Goal: Information Seeking & Learning: Compare options

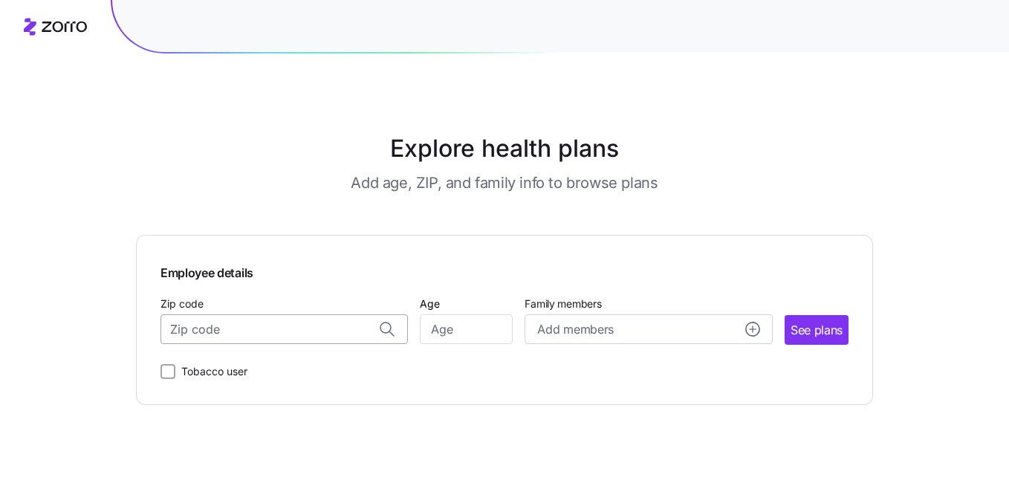
click at [288, 331] on input "Zip code" at bounding box center [283, 329] width 247 height 30
click at [273, 363] on span "17948, [GEOGRAPHIC_DATA], [GEOGRAPHIC_DATA]" at bounding box center [282, 368] width 208 height 19
type input "17948, [GEOGRAPHIC_DATA], [GEOGRAPHIC_DATA]"
click at [441, 325] on input "Age" at bounding box center [466, 329] width 93 height 30
type input "47"
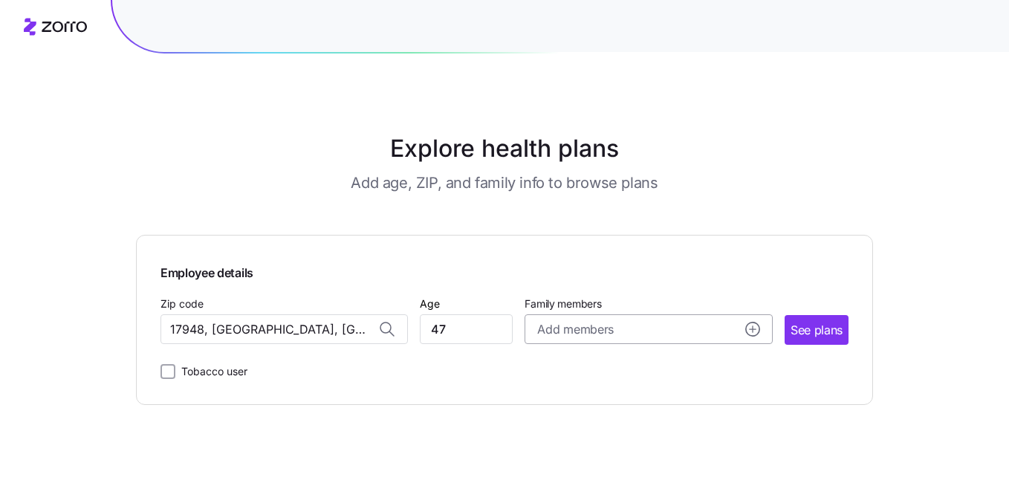
click at [588, 330] on span "Add members" at bounding box center [575, 329] width 76 height 19
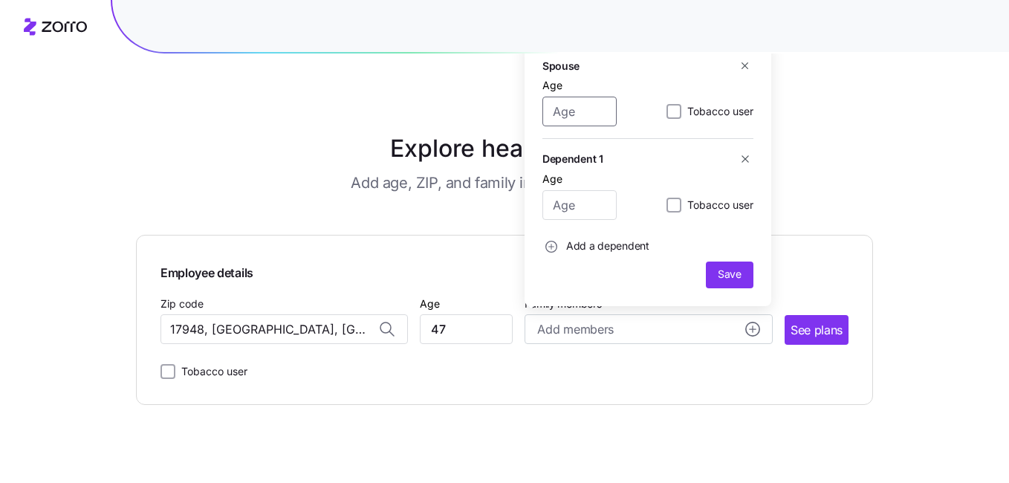
click at [572, 114] on input "Age" at bounding box center [579, 112] width 74 height 30
type input "47"
click at [670, 114] on input "Tobacco user" at bounding box center [673, 111] width 15 height 15
checkbox input "false"
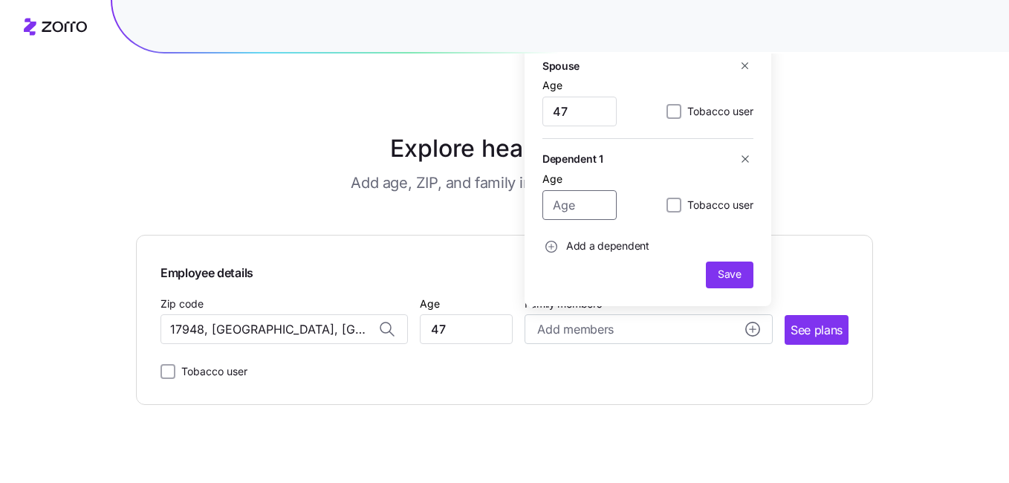
click at [581, 203] on input "Age" at bounding box center [579, 205] width 74 height 30
type input "21"
click at [544, 250] on span "button" at bounding box center [551, 246] width 16 height 16
click at [568, 199] on input "Age" at bounding box center [579, 205] width 74 height 30
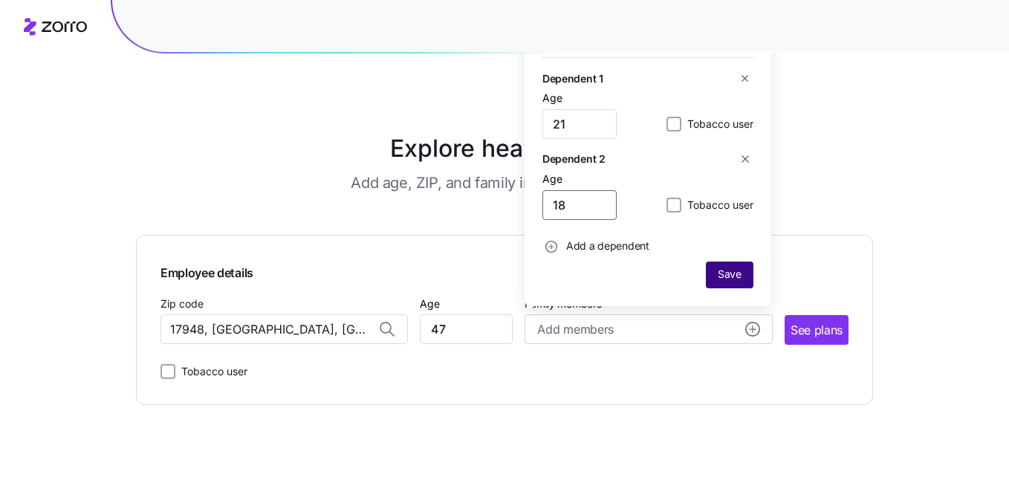
type input "18"
click at [727, 276] on span "Save" at bounding box center [730, 274] width 24 height 15
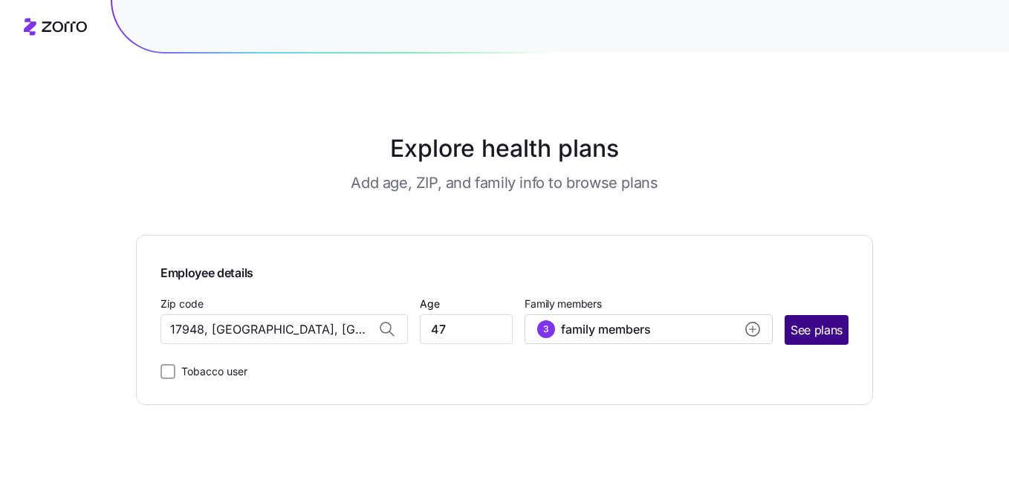
click at [826, 332] on span "See plans" at bounding box center [816, 330] width 52 height 19
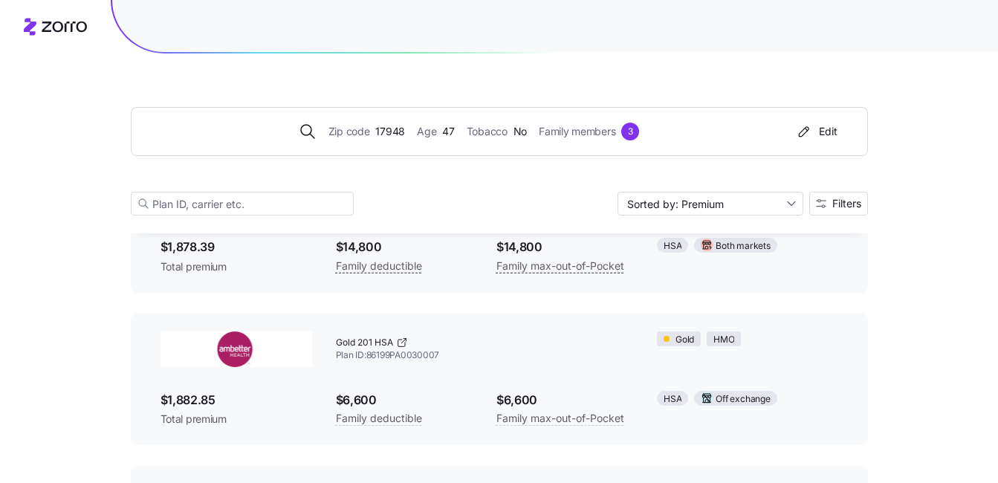
scroll to position [2674, 0]
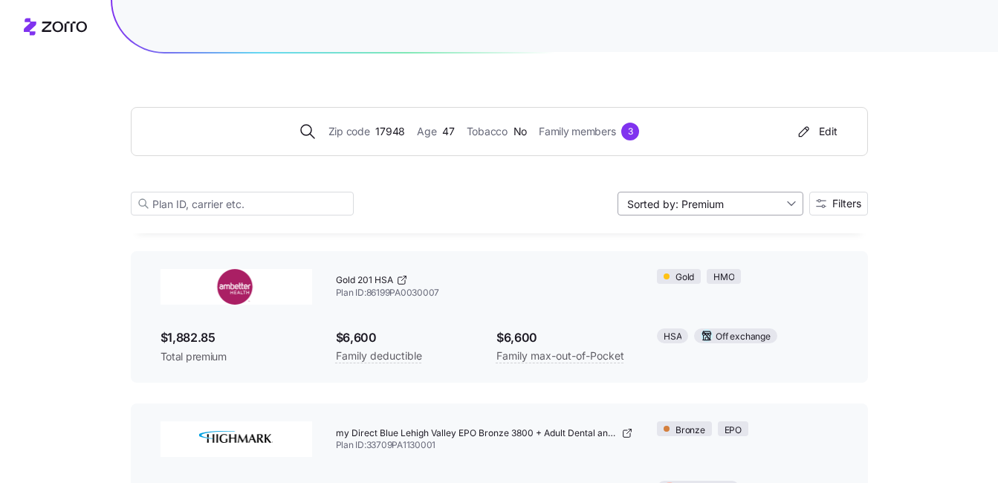
click at [787, 202] on input "Sorted by: Premium" at bounding box center [710, 204] width 186 height 24
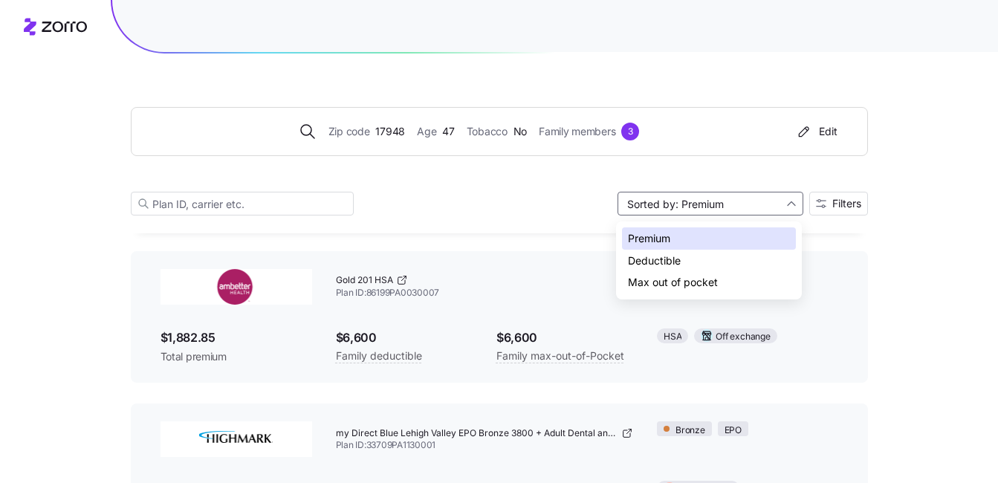
click at [687, 262] on div "Deductible" at bounding box center [709, 261] width 174 height 22
type input "Sorted by: Deductible"
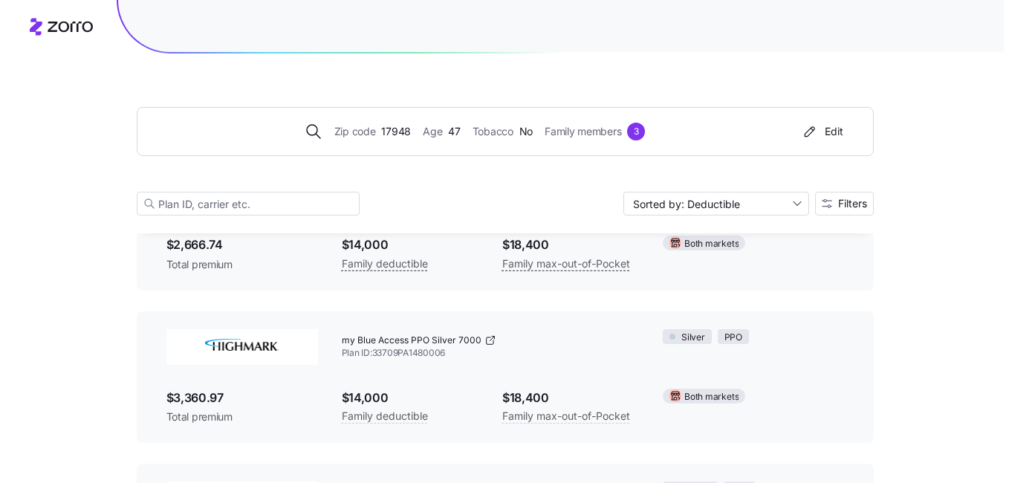
scroll to position [4903, 0]
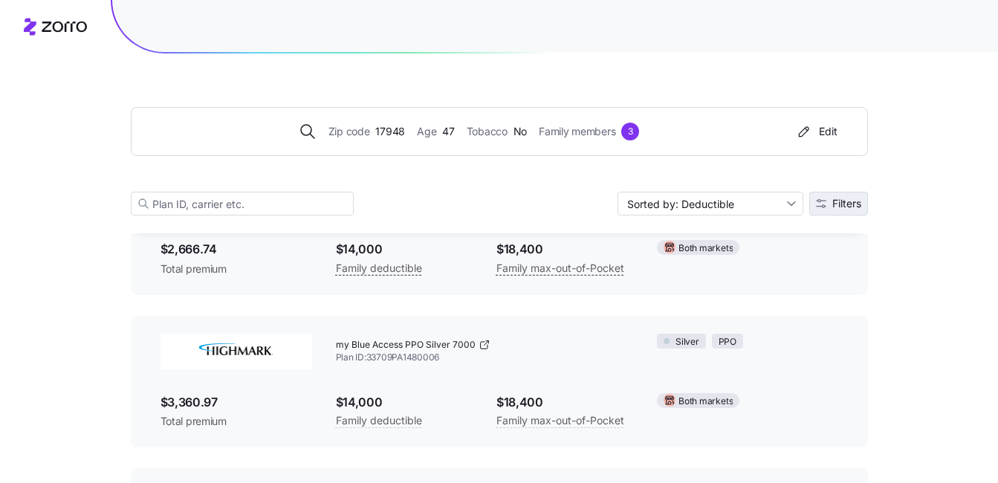
click at [833, 205] on span "Filters" at bounding box center [846, 203] width 29 height 10
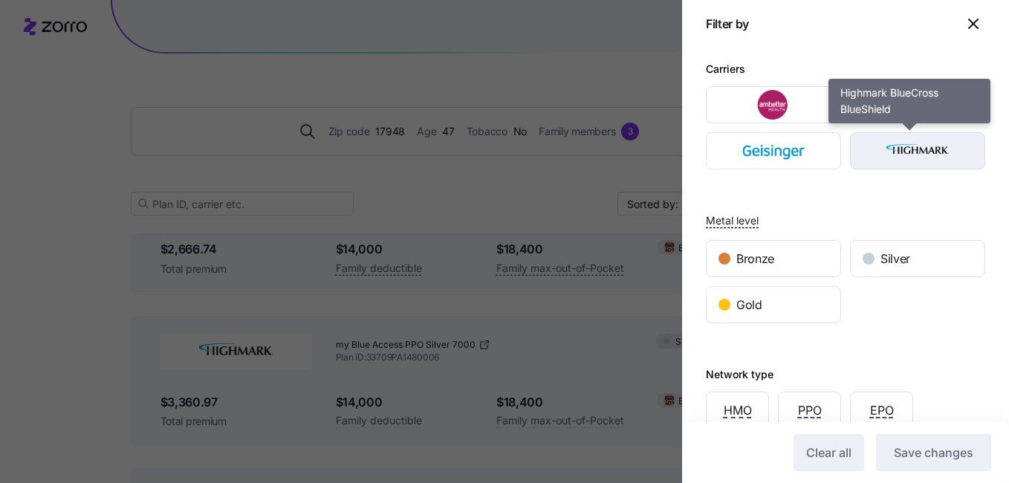
click at [911, 150] on img "button" at bounding box center [917, 151] width 109 height 30
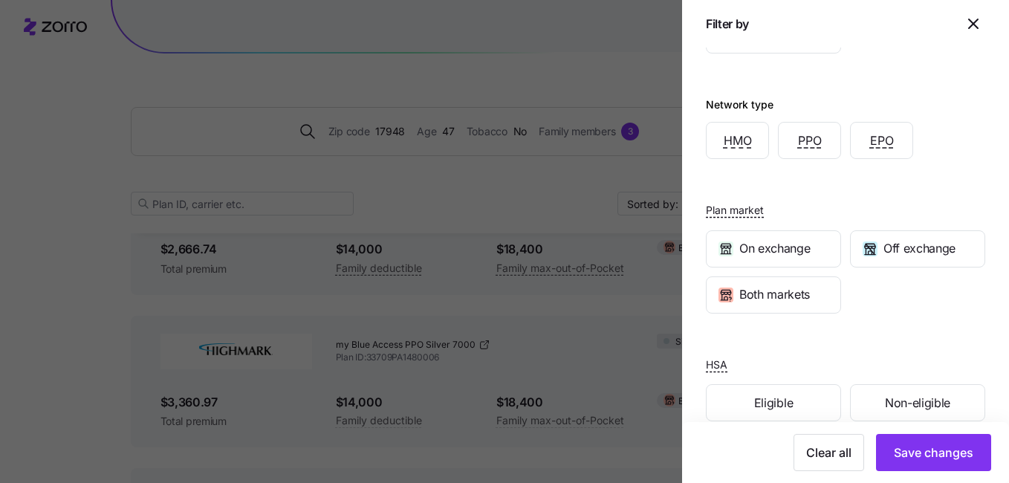
scroll to position [293, 0]
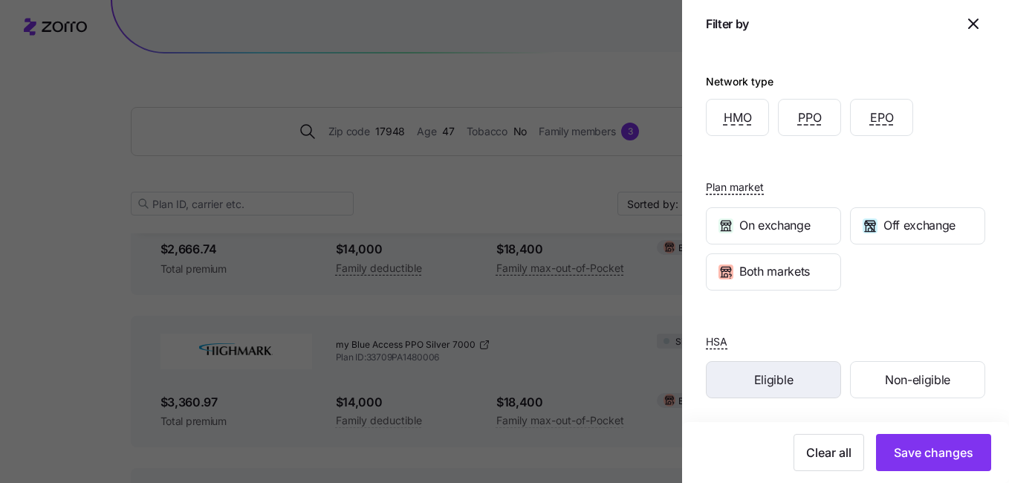
click at [761, 378] on span "Eligible" at bounding box center [773, 380] width 39 height 19
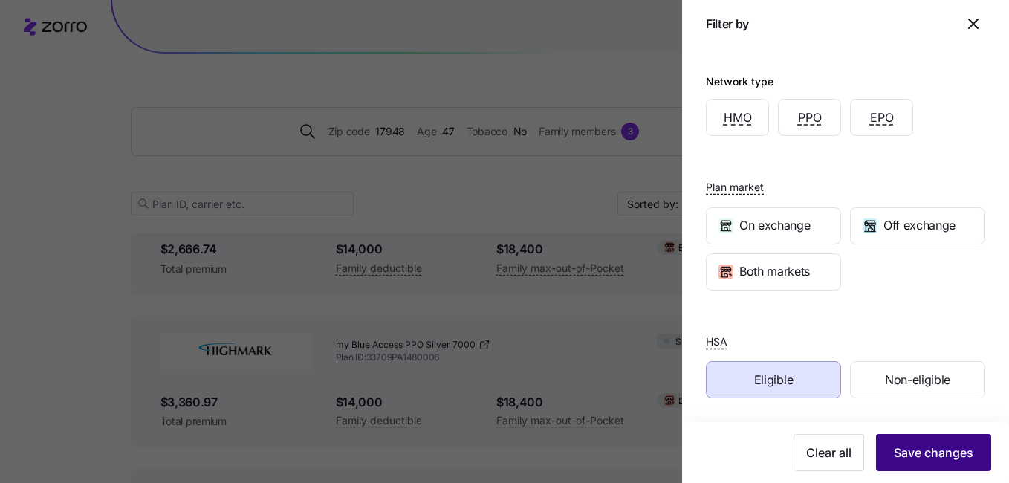
click at [928, 455] on span "Save changes" at bounding box center [933, 452] width 79 height 18
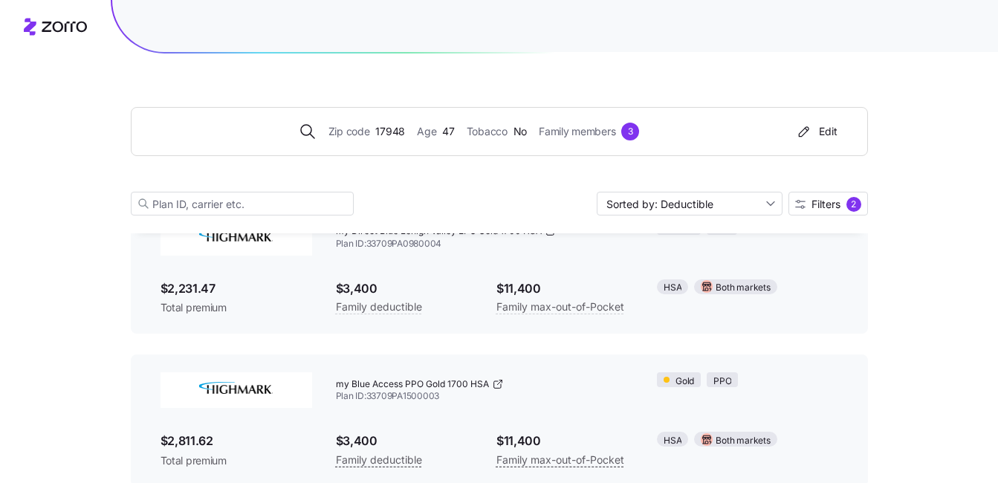
scroll to position [455, 0]
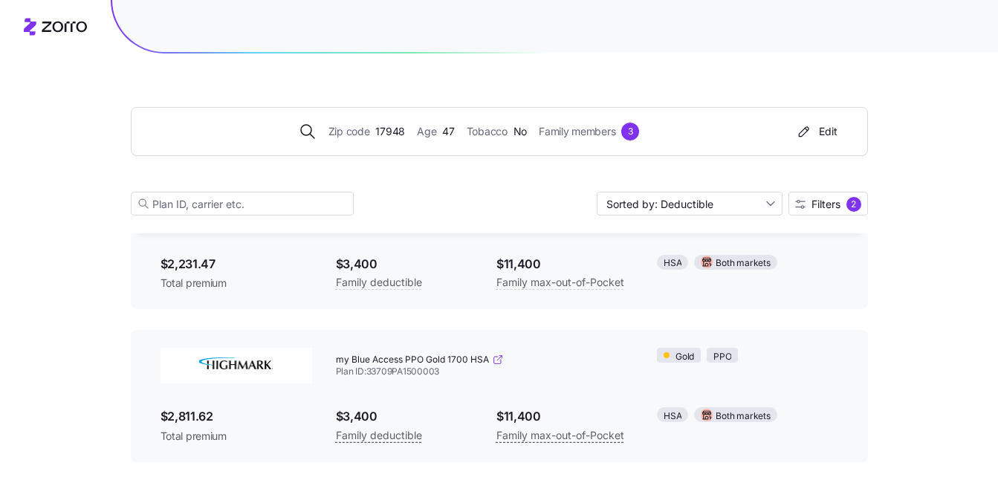
click at [495, 358] on icon at bounding box center [498, 360] width 12 height 12
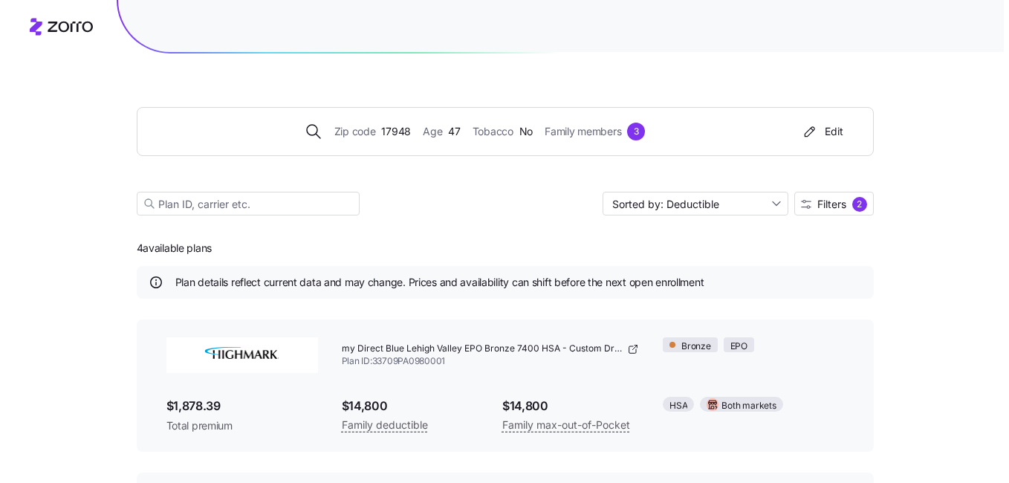
scroll to position [0, 0]
